Goal: Information Seeking & Learning: Learn about a topic

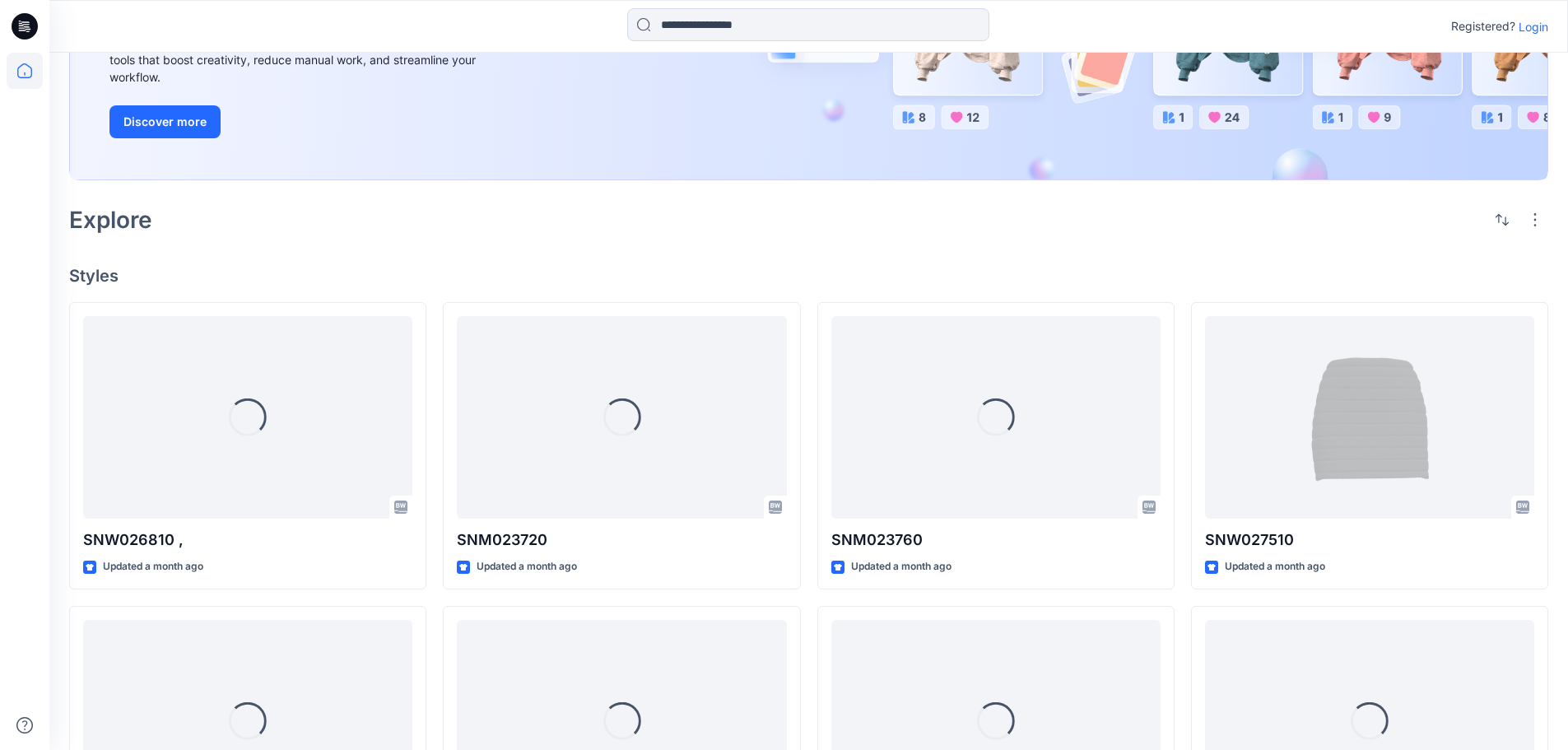
scroll to position [78, 0]
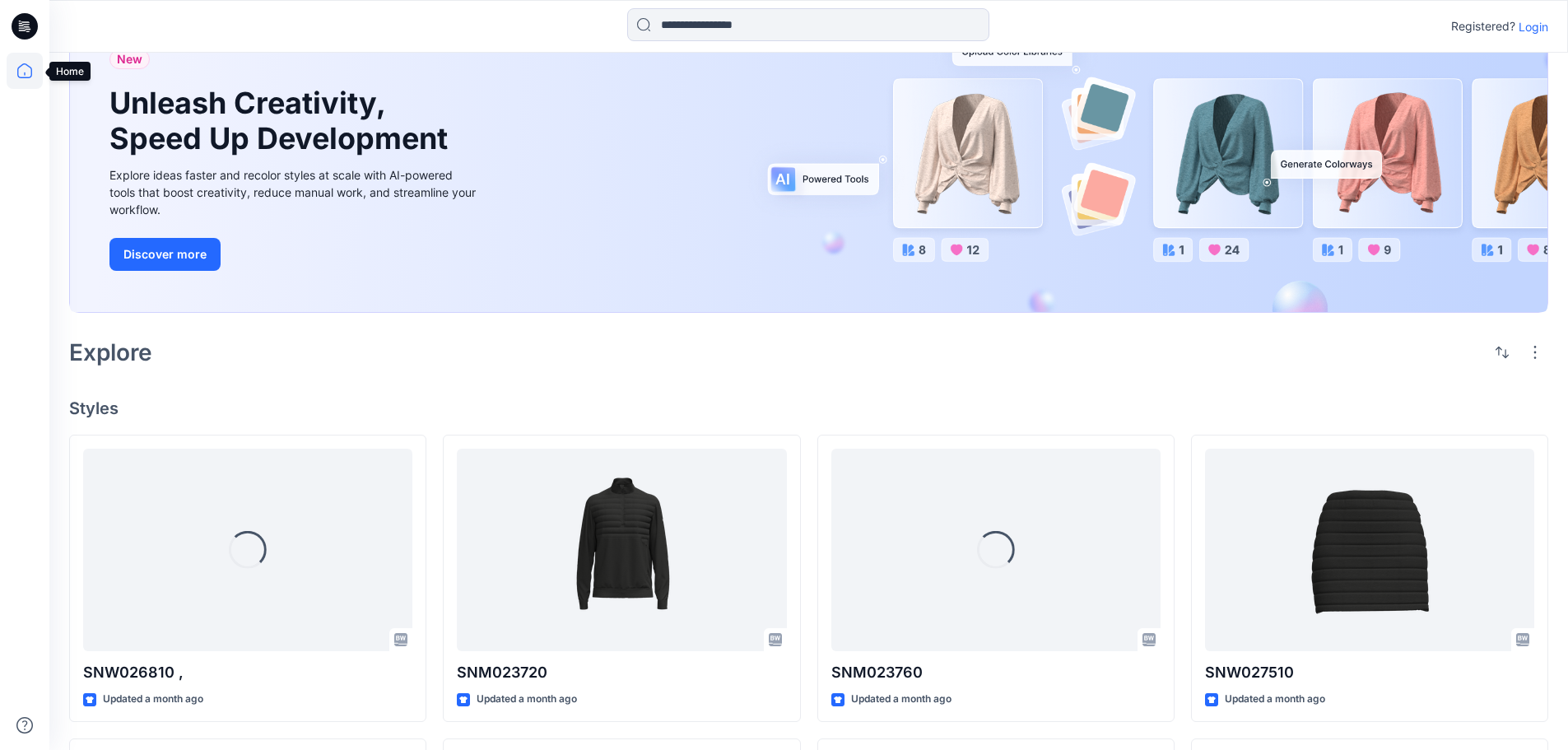
click at [26, 67] on icon at bounding box center [24, 71] width 36 height 36
click at [24, 67] on icon at bounding box center [24, 71] width 36 height 36
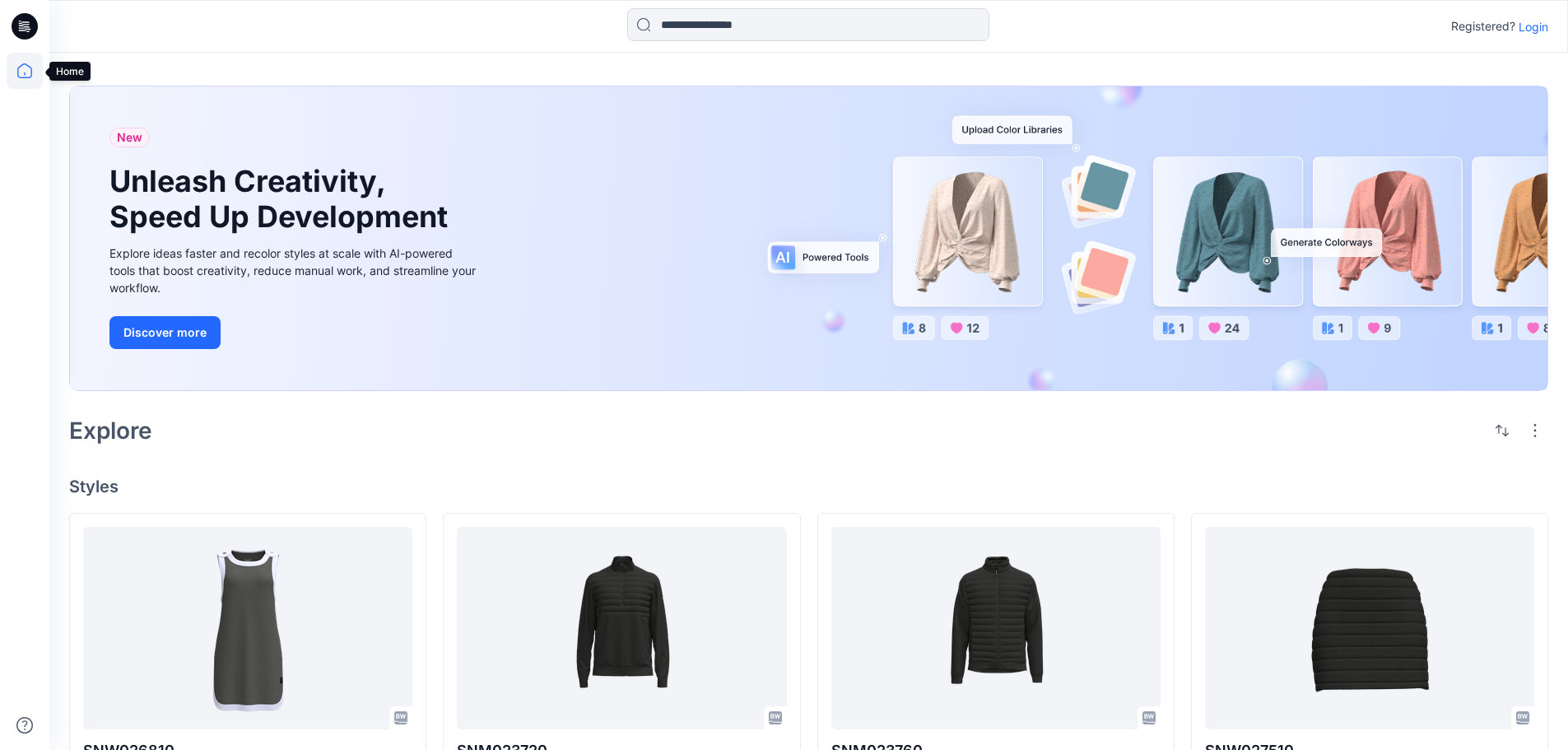
click at [25, 63] on icon at bounding box center [24, 71] width 36 height 36
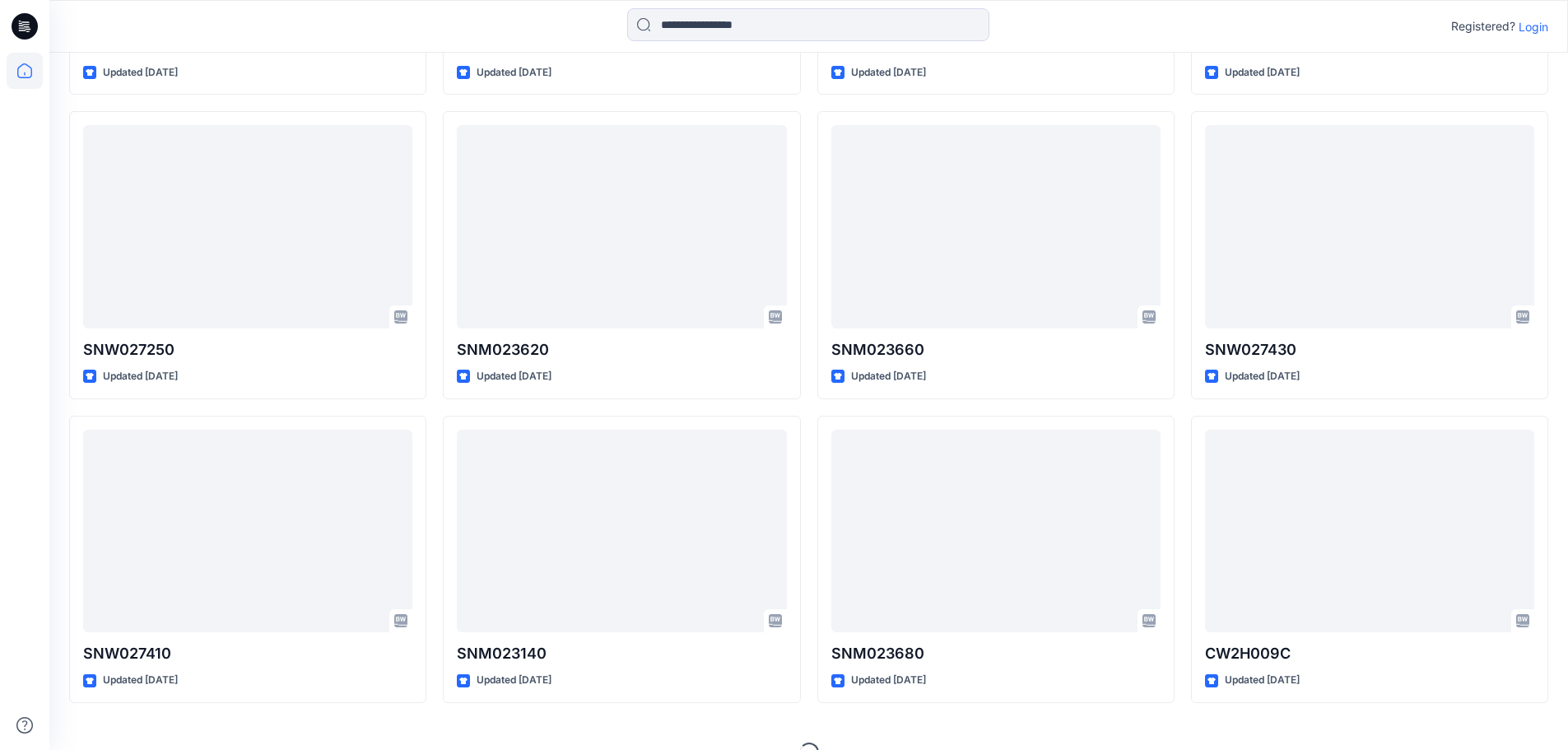
scroll to position [1650, 0]
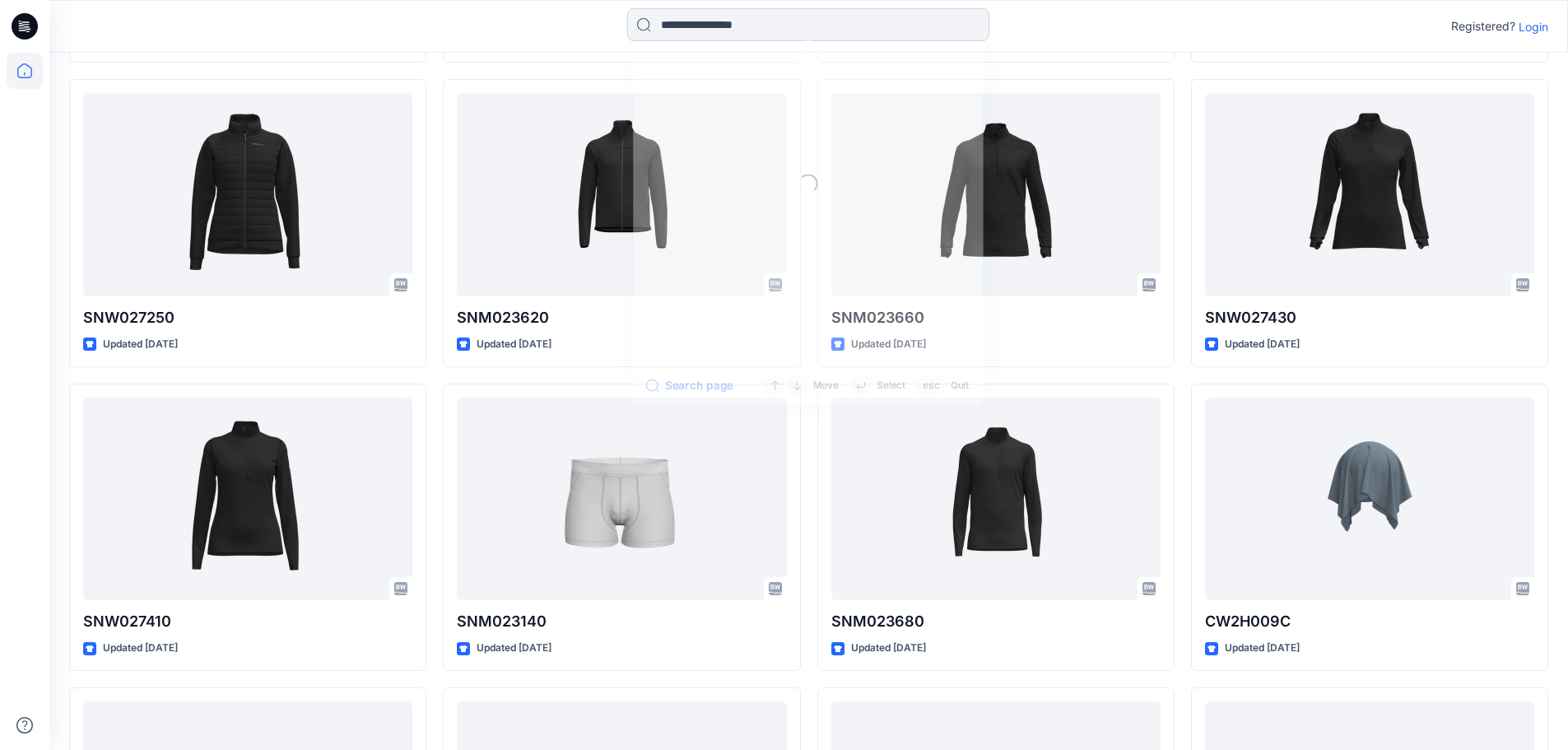
click at [805, 23] on input at bounding box center [808, 24] width 363 height 33
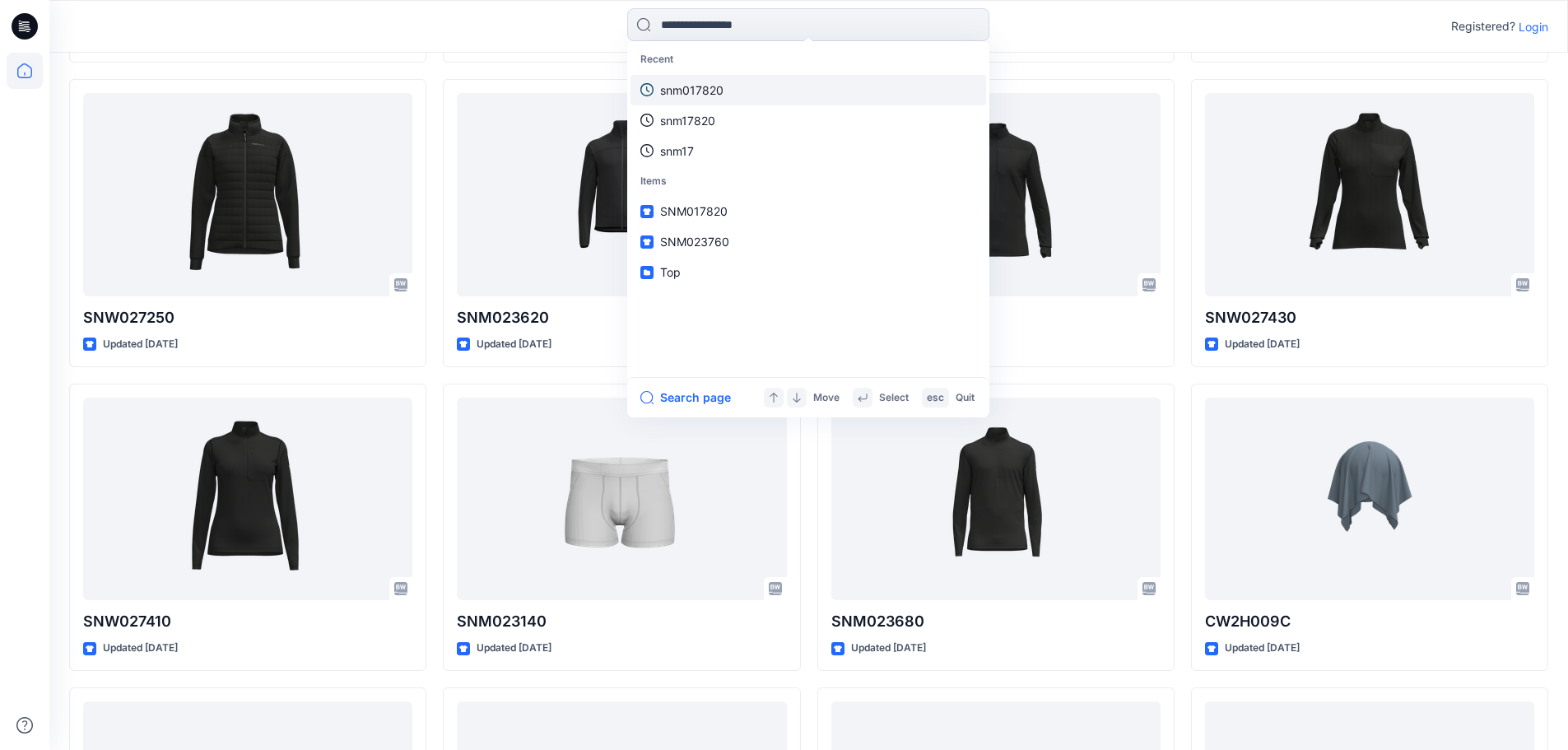
click at [735, 85] on link "snm017820" at bounding box center [808, 91] width 355 height 31
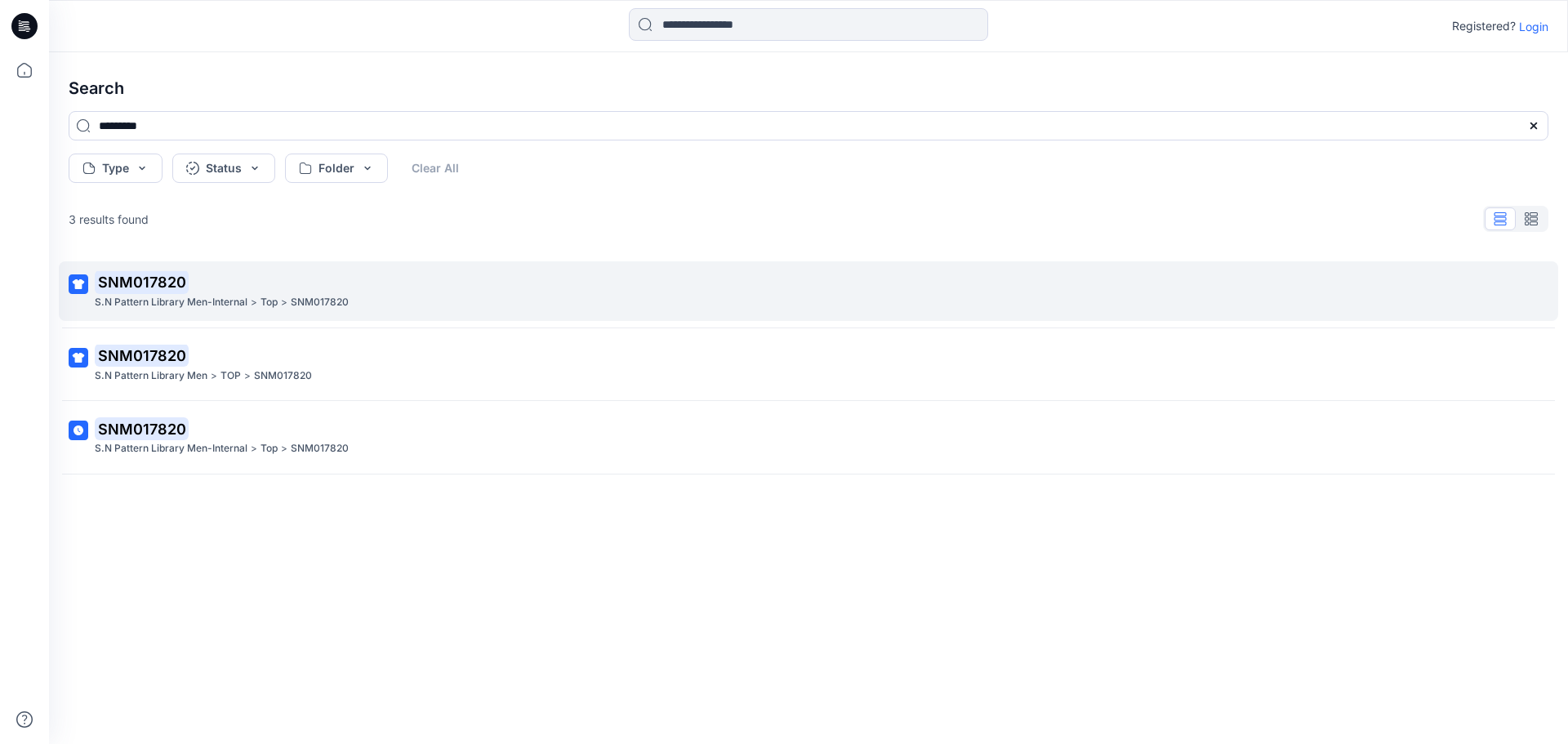
click at [467, 294] on div "S.N Pattern Library Men-Internal > Top > SNM017820" at bounding box center [806, 302] width 1424 height 17
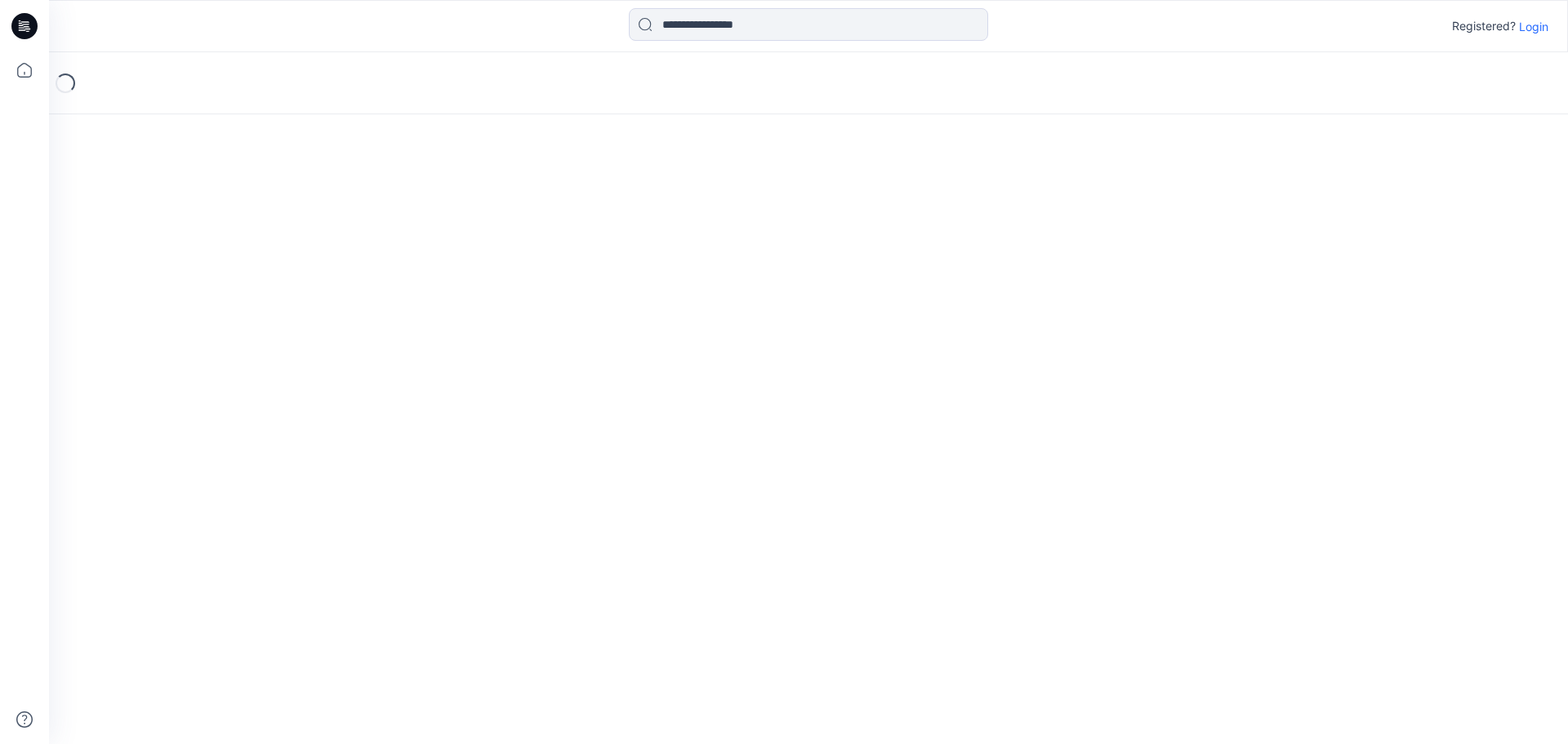
click at [467, 294] on div "Loading..." at bounding box center [807, 398] width 1519 height 692
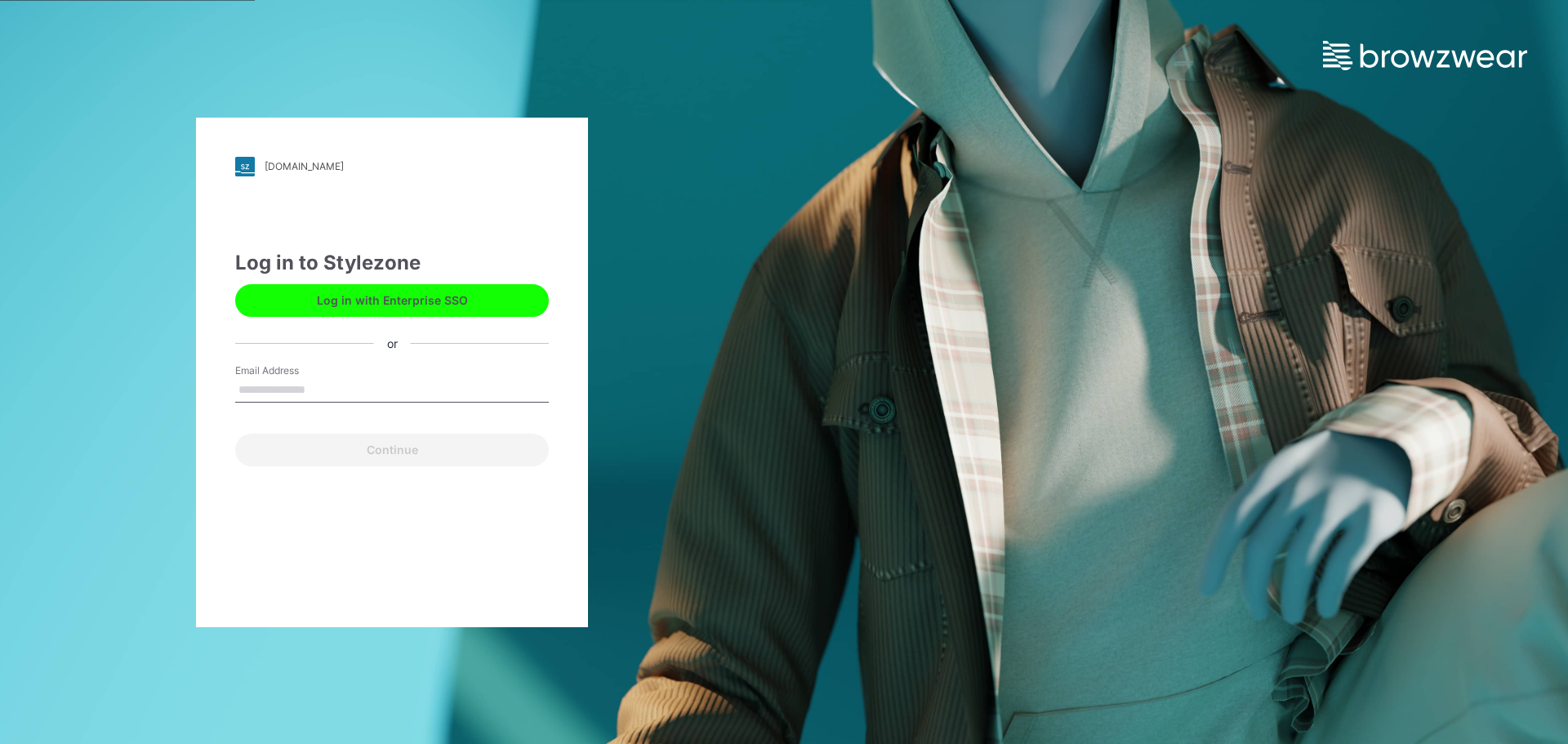
click at [356, 396] on input "Email Address" at bounding box center [392, 390] width 314 height 24
type input "**********"
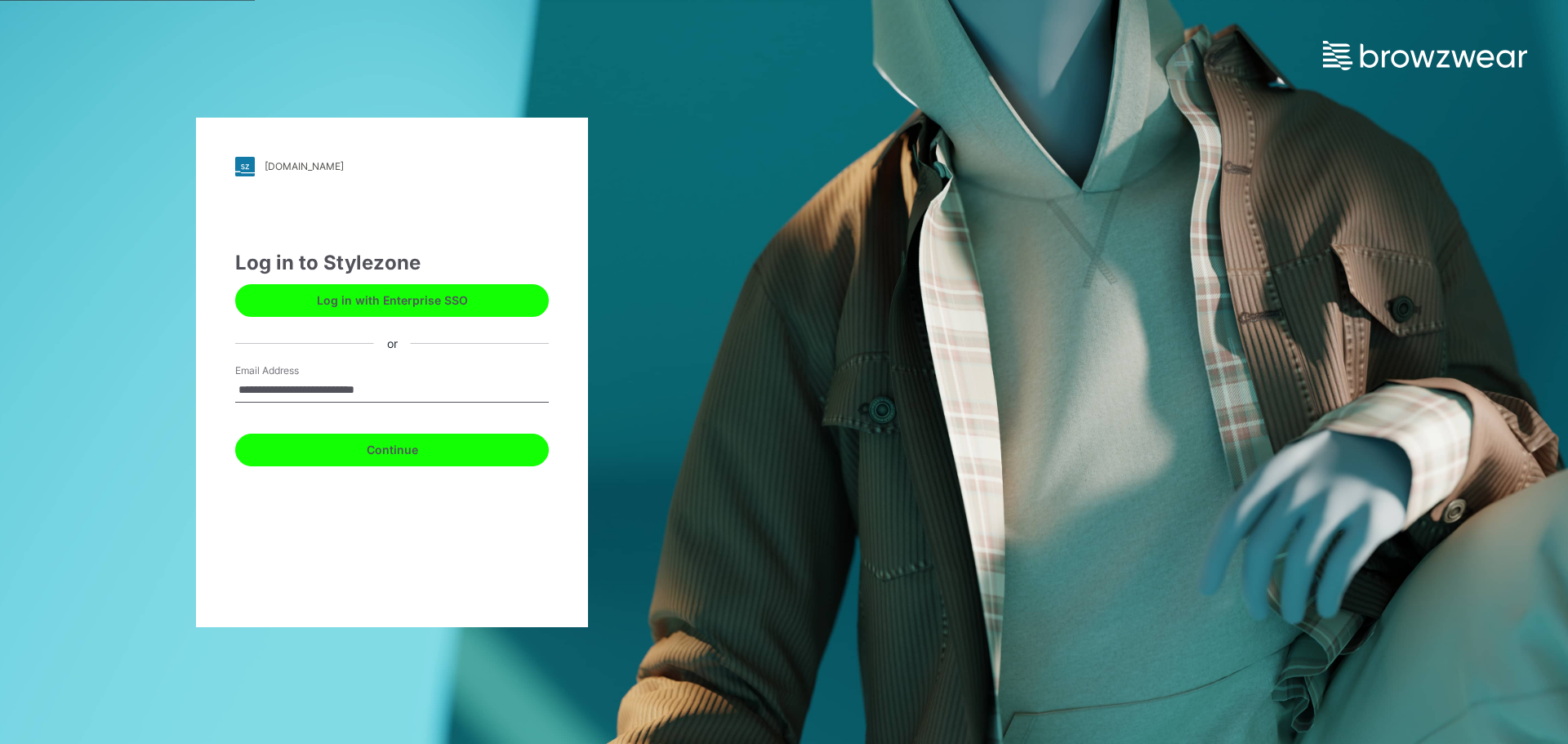
click at [388, 446] on button "Continue" at bounding box center [392, 450] width 314 height 32
click at [396, 444] on button "Continue" at bounding box center [392, 450] width 314 height 32
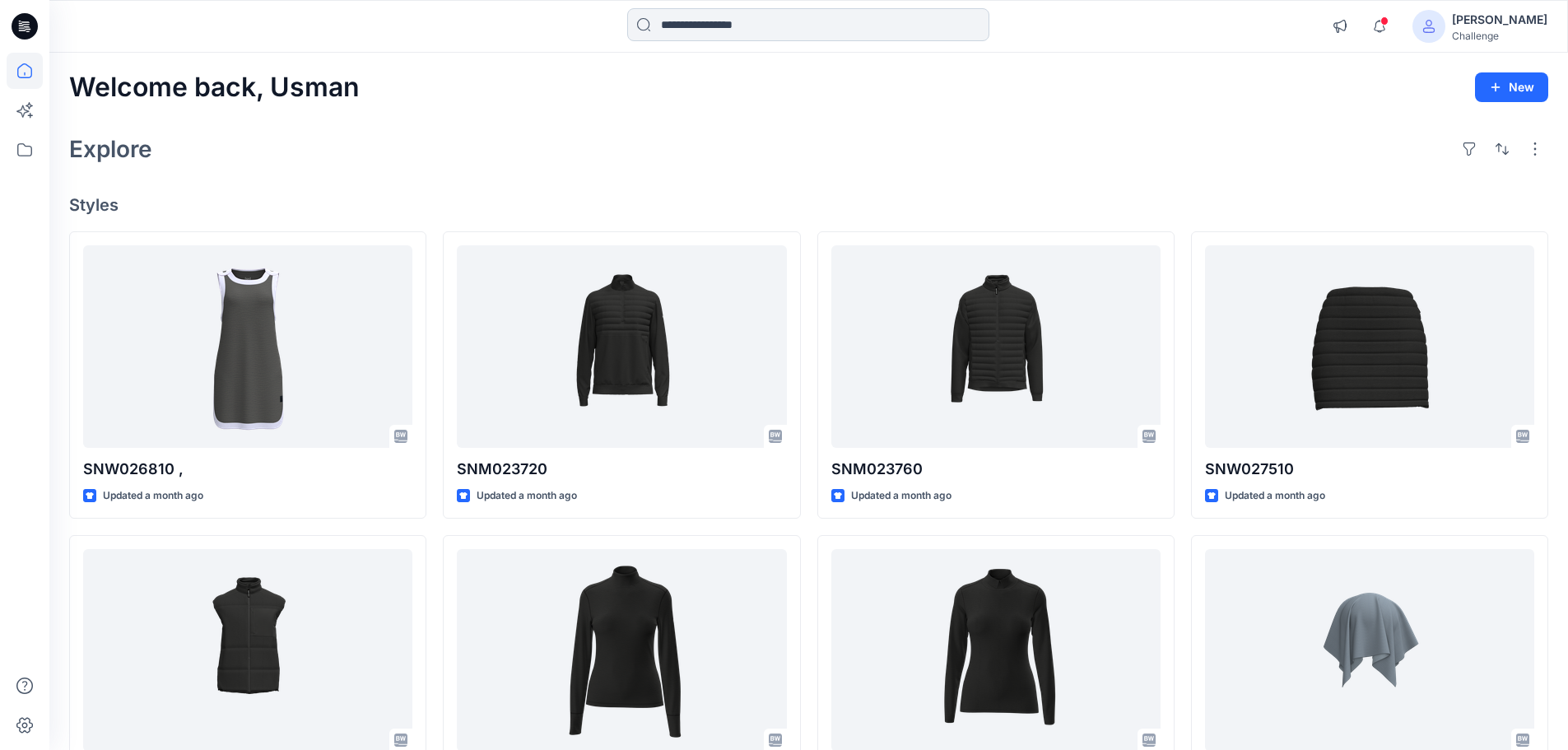
click at [742, 30] on input at bounding box center [808, 24] width 363 height 33
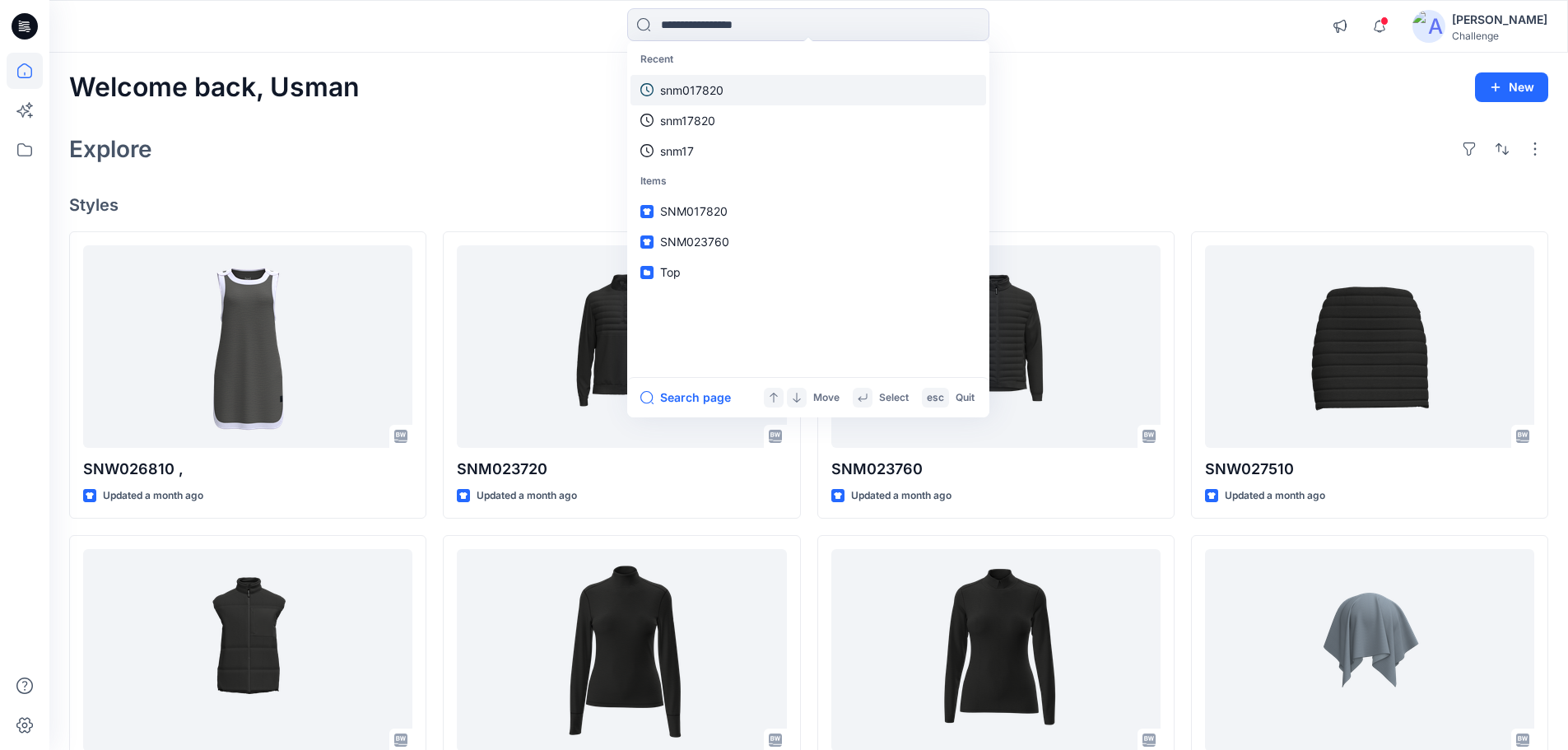
click at [715, 93] on p "snm017820" at bounding box center [692, 90] width 63 height 17
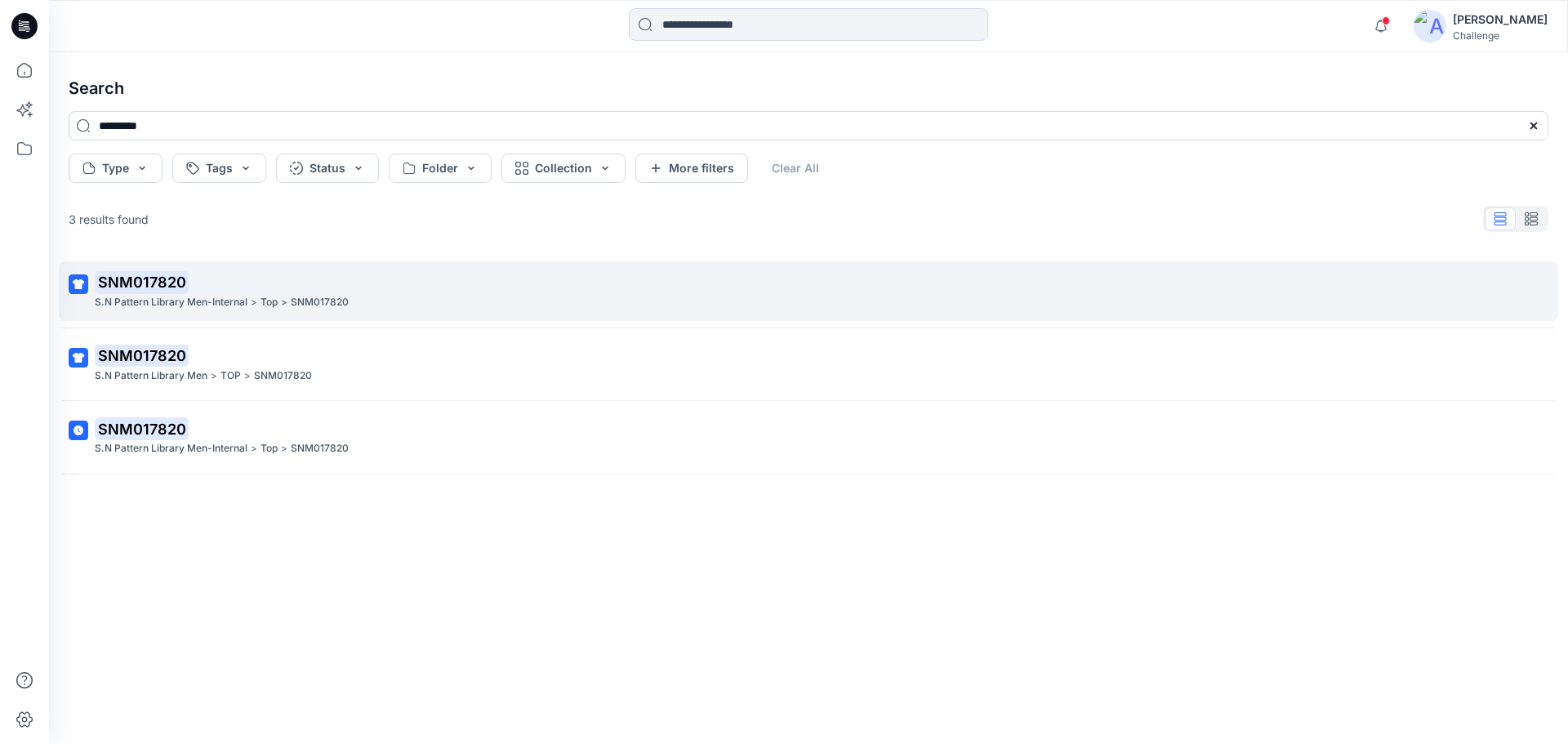
click at [512, 299] on div "S.N Pattern Library Men-Internal > Top > SNM017820" at bounding box center [806, 302] width 1424 height 17
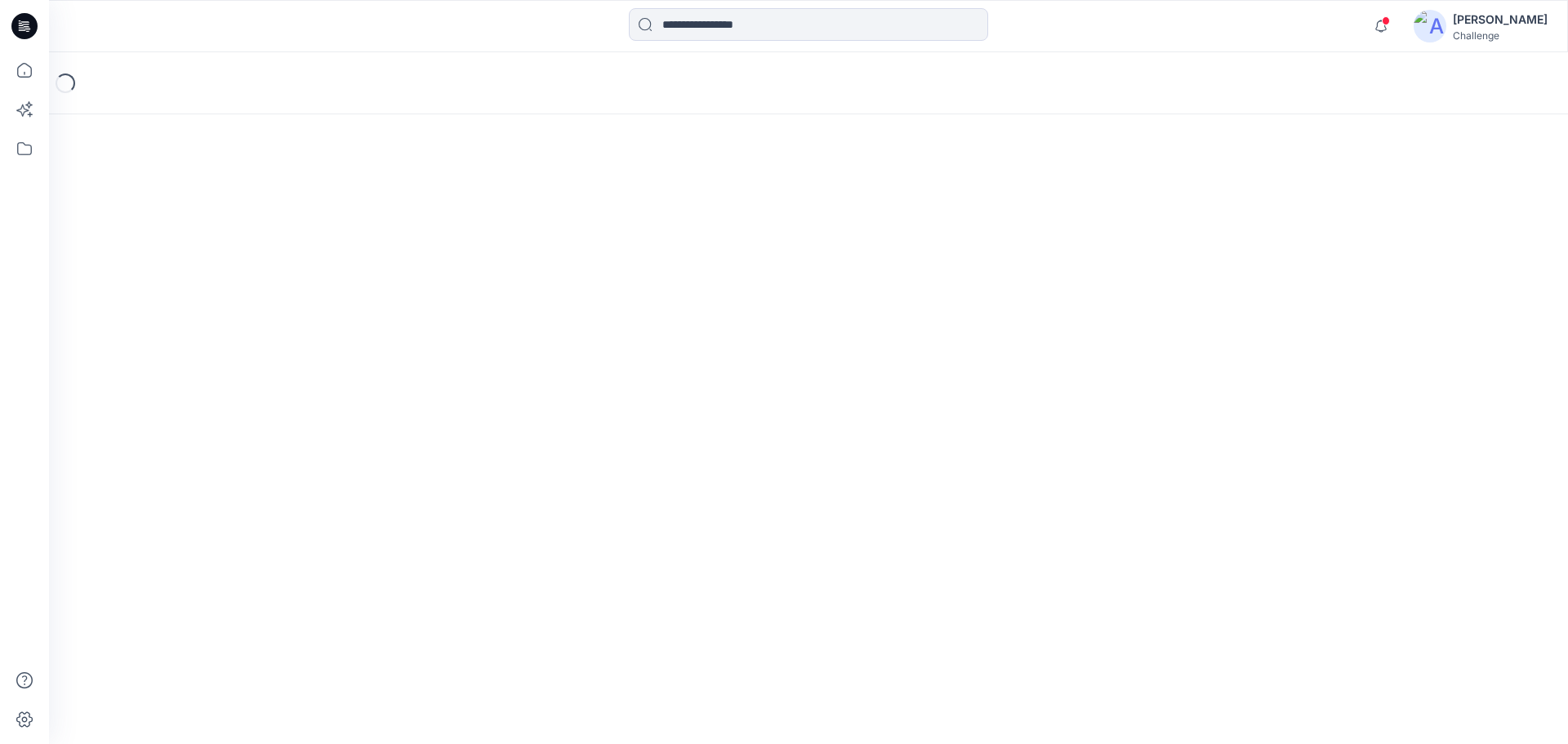
click at [512, 299] on div "Loading..." at bounding box center [807, 398] width 1519 height 692
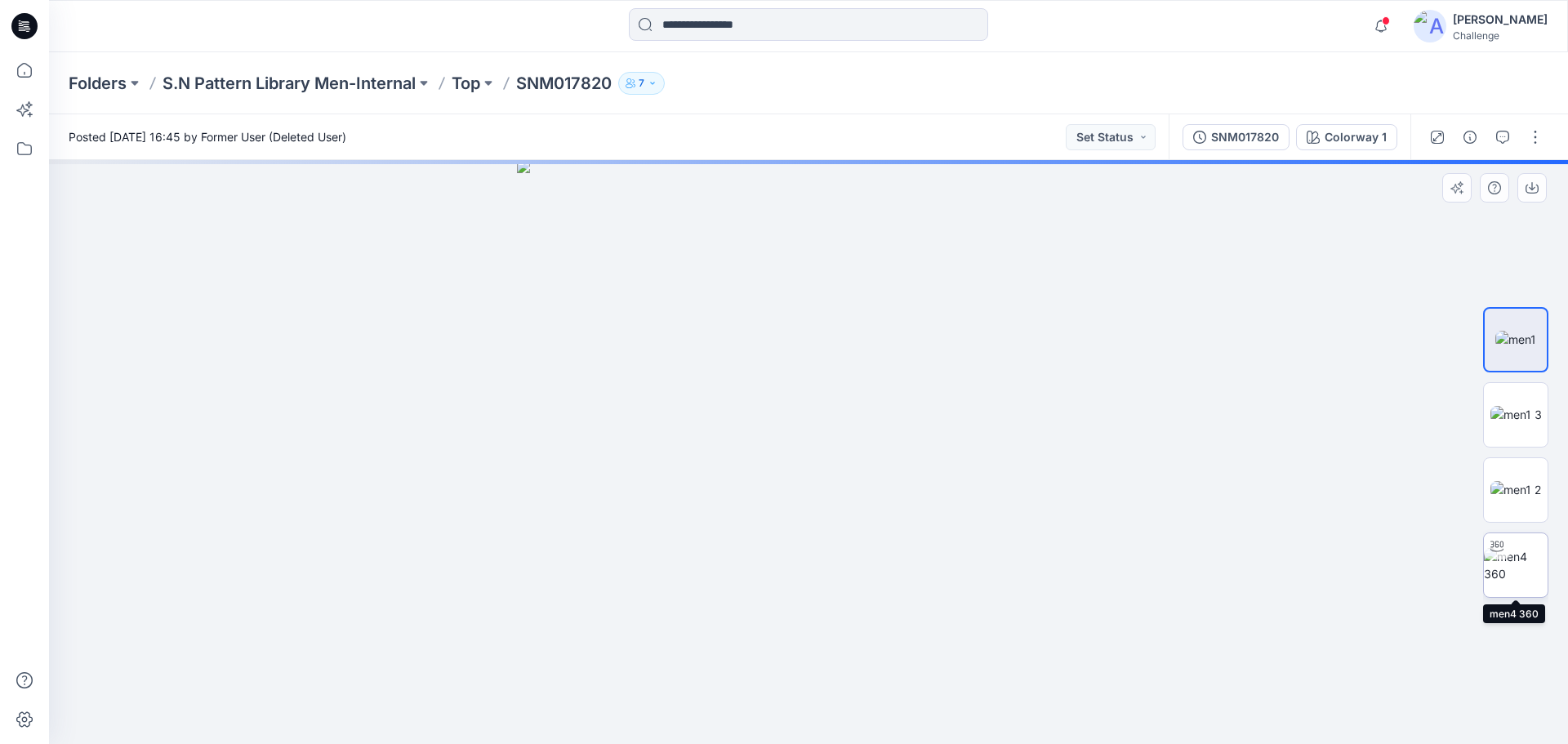
click at [1497, 556] on div at bounding box center [1496, 546] width 26 height 26
drag, startPoint x: 815, startPoint y: 722, endPoint x: 735, endPoint y: 684, distance: 88.6
click at [735, 684] on icon at bounding box center [810, 695] width 494 height 61
